Goal: Task Accomplishment & Management: Manage account settings

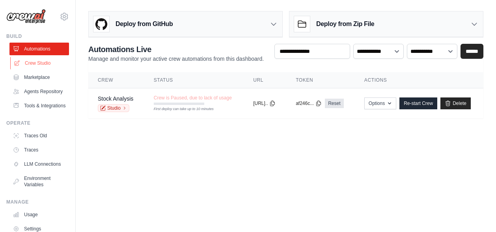
click at [31, 64] on link "Crew Studio" at bounding box center [40, 63] width 60 height 13
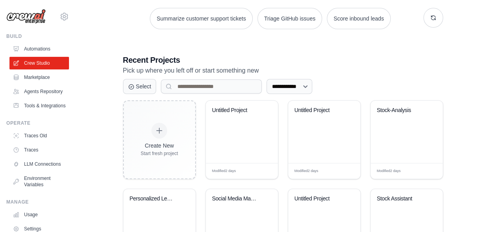
scroll to position [174, 0]
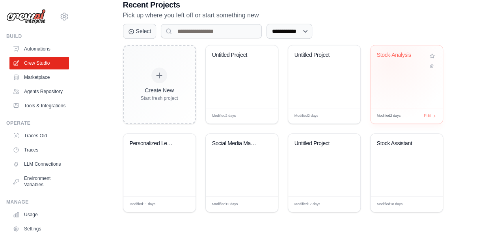
click at [395, 63] on div "Stock-Analysis" at bounding box center [407, 61] width 60 height 18
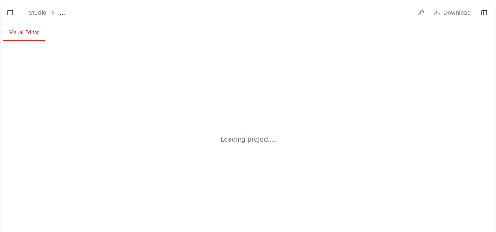
select select "****"
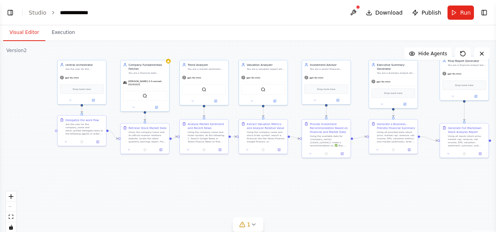
drag, startPoint x: 268, startPoint y: 203, endPoint x: 181, endPoint y: 173, distance: 92.1
click at [181, 173] on div ".deletable-edge-delete-btn { width: 20px; height: 20px; border: 0px solid #ffff…" at bounding box center [248, 139] width 496 height 197
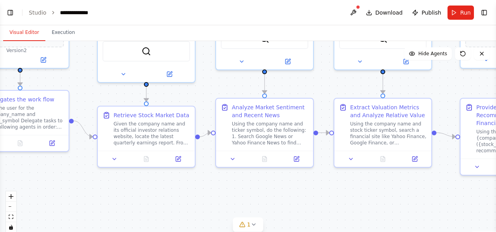
drag, startPoint x: 167, startPoint y: 164, endPoint x: 235, endPoint y: 207, distance: 80.1
click at [227, 205] on div ".deletable-edge-delete-btn { width: 20px; height: 20px; border: 0px solid #ffff…" at bounding box center [248, 139] width 496 height 197
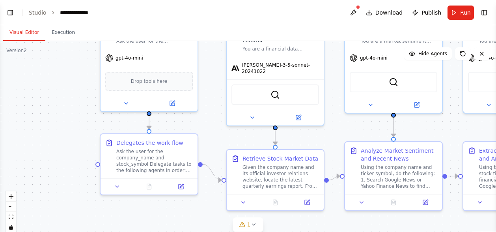
drag, startPoint x: 144, startPoint y: 195, endPoint x: 264, endPoint y: 232, distance: 124.7
click at [267, 232] on html "**********" at bounding box center [248, 116] width 496 height 232
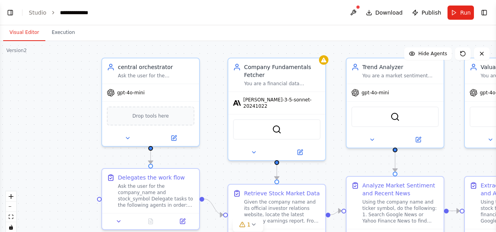
drag, startPoint x: 64, startPoint y: 167, endPoint x: 65, endPoint y: 202, distance: 34.8
click at [65, 202] on div ".deletable-edge-delete-btn { width: 20px; height: 20px; border: 0px solid #ffff…" at bounding box center [248, 139] width 496 height 197
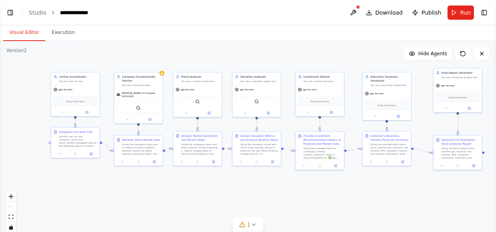
drag, startPoint x: 110, startPoint y: 93, endPoint x: 77, endPoint y: 47, distance: 56.0
click at [77, 47] on div ".deletable-edge-delete-btn { width: 20px; height: 20px; border: 0px solid #ffff…" at bounding box center [248, 139] width 496 height 197
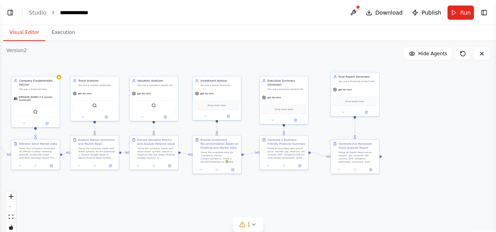
drag, startPoint x: 330, startPoint y: 187, endPoint x: 227, endPoint y: 191, distance: 103.0
click at [227, 191] on div ".deletable-edge-delete-btn { width: 20px; height: 20px; border: 0px solid #ffff…" at bounding box center [248, 139] width 496 height 197
click at [256, 228] on icon at bounding box center [253, 224] width 6 height 6
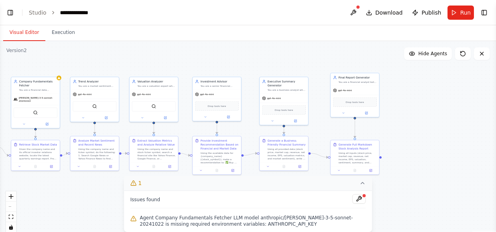
click at [406, 182] on div ".deletable-edge-delete-btn { width: 20px; height: 20px; border: 0px solid #ffff…" at bounding box center [248, 139] width 496 height 197
click at [49, 100] on div "claude-3-5-sonnet-20241022" at bounding box center [35, 98] width 49 height 11
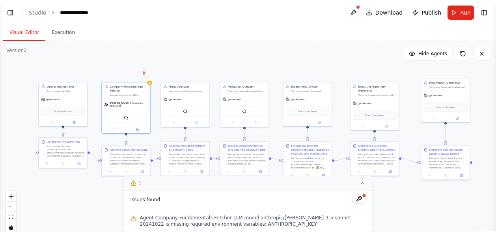
drag, startPoint x: 82, startPoint y: 62, endPoint x: 178, endPoint y: 67, distance: 96.0
click at [178, 67] on div ".deletable-edge-delete-btn { width: 20px; height: 20px; border: 0px solid #ffff…" at bounding box center [248, 139] width 496 height 197
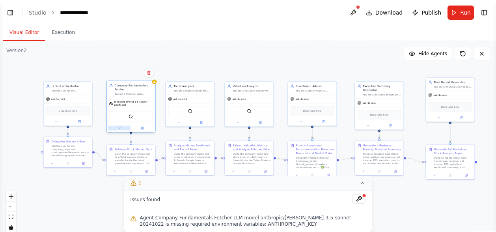
click at [122, 127] on button at bounding box center [119, 128] width 22 height 5
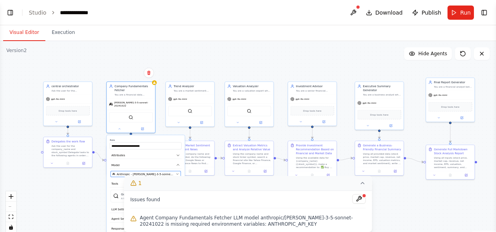
click at [153, 172] on span "Anthropic - claude-3-5-sonnet-20241022" at bounding box center [146, 174] width 58 height 4
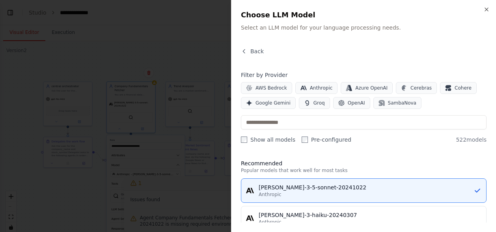
click at [241, 141] on div "Close Choose LLM Model Select an LLM model for your language processing needs. …" at bounding box center [363, 116] width 265 height 232
click at [303, 138] on label "Pre-configured" at bounding box center [327, 140] width 50 height 8
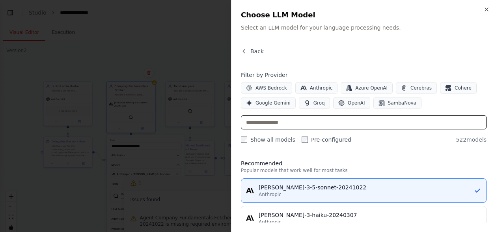
click at [406, 124] on input "text" at bounding box center [364, 122] width 246 height 14
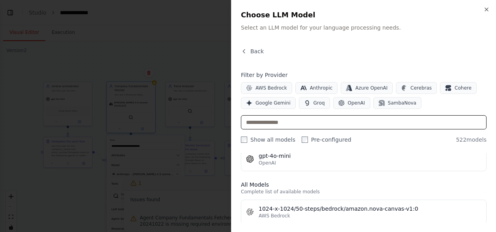
scroll to position [158, 0]
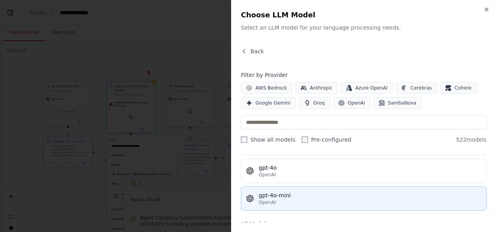
click at [343, 191] on div "gpt-4o-mini" at bounding box center [370, 195] width 223 height 8
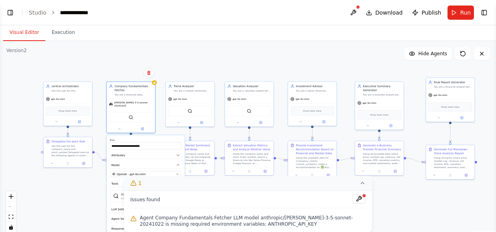
click at [381, 199] on div ".deletable-edge-delete-btn { width: 20px; height: 20px; border: 0px solid #ffff…" at bounding box center [248, 139] width 496 height 197
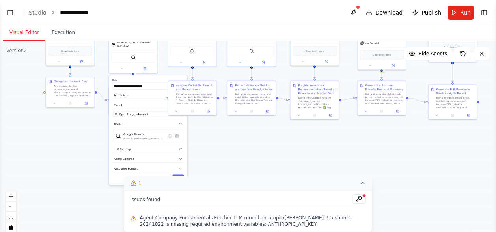
drag, startPoint x: 62, startPoint y: 192, endPoint x: 65, endPoint y: 132, distance: 60.0
click at [65, 132] on div ".deletable-edge-delete-btn { width: 20px; height: 20px; border: 0px solid #ffff…" at bounding box center [248, 139] width 496 height 197
click at [177, 175] on button "Save" at bounding box center [177, 178] width 11 height 7
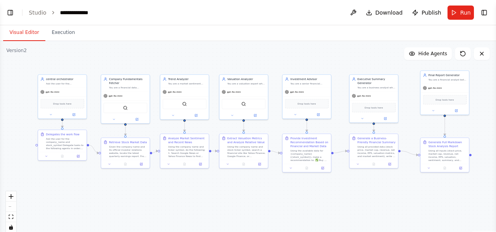
drag, startPoint x: 56, startPoint y: 157, endPoint x: 48, endPoint y: 210, distance: 53.4
click at [48, 210] on div ".deletable-edge-delete-btn { width: 20px; height: 20px; border: 0px solid #ffff…" at bounding box center [248, 139] width 496 height 197
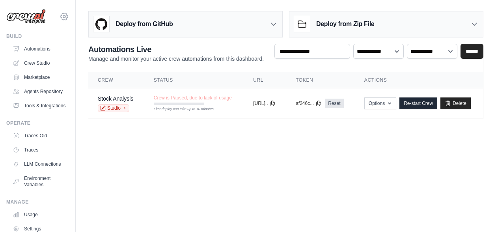
click at [60, 16] on icon at bounding box center [64, 16] width 9 height 9
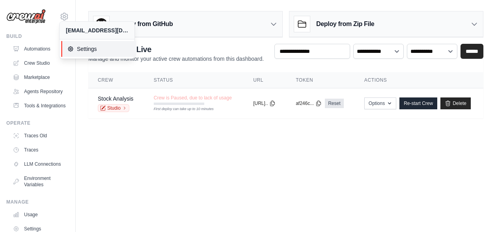
click at [82, 51] on span "Settings" at bounding box center [98, 49] width 62 height 8
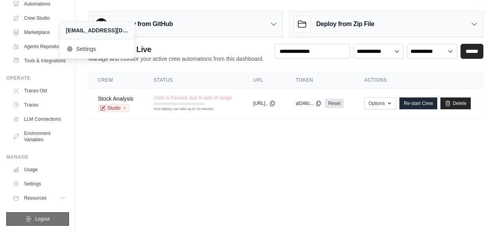
click at [47, 217] on button "Logout" at bounding box center [37, 218] width 63 height 13
